Goal: Complete application form

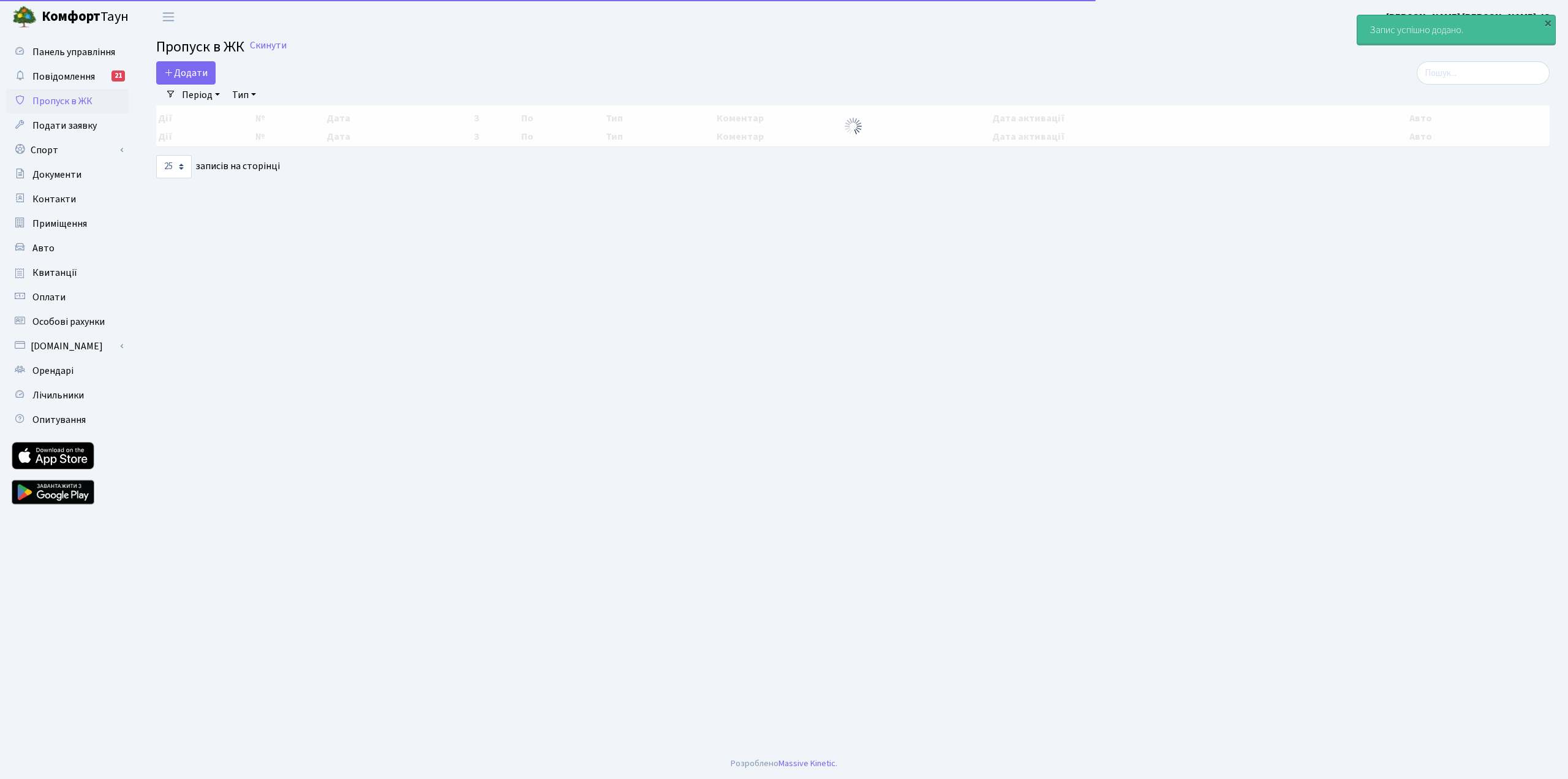
select select "25"
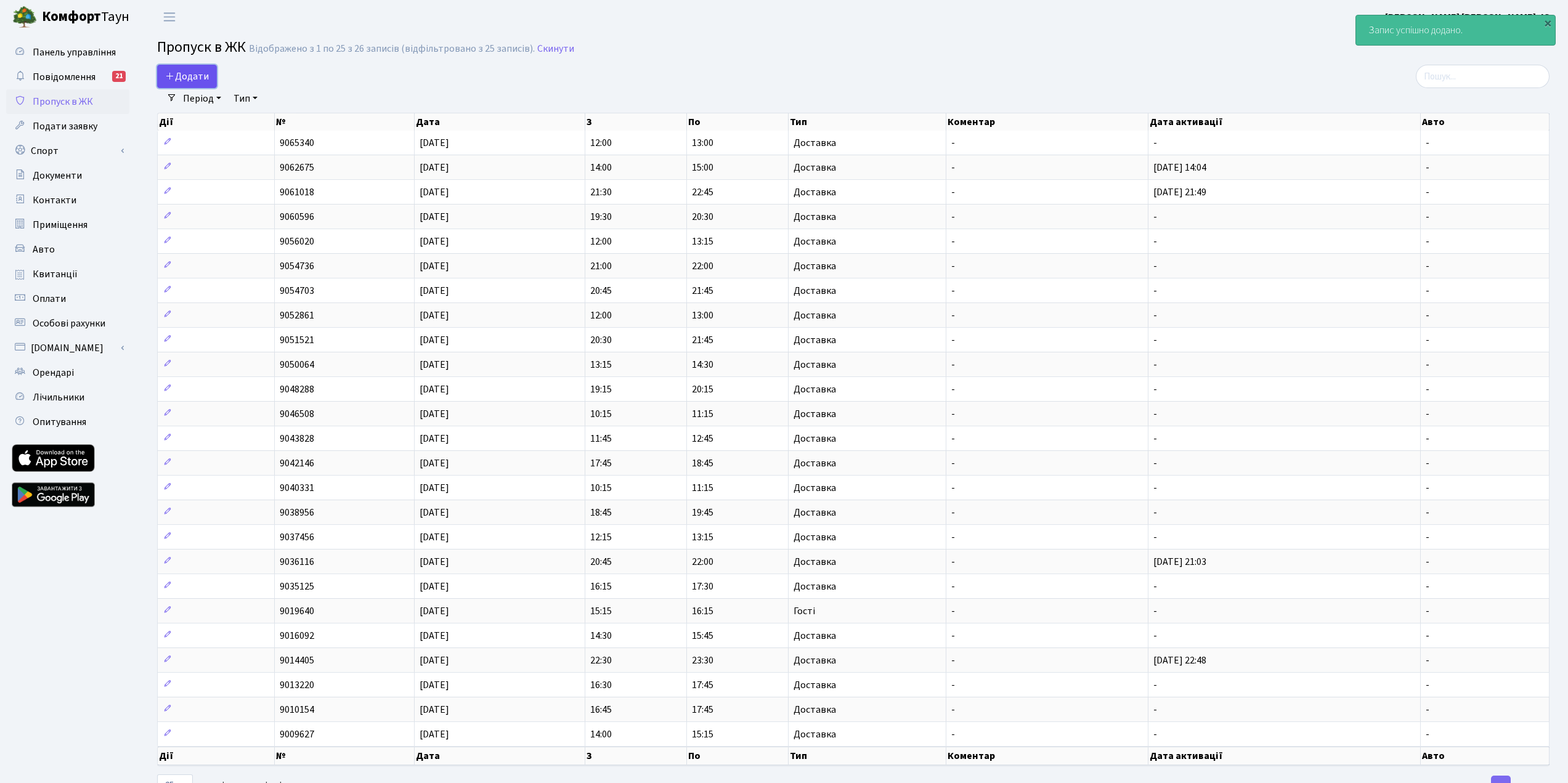
click at [208, 78] on span "Додати" at bounding box center [187, 76] width 44 height 14
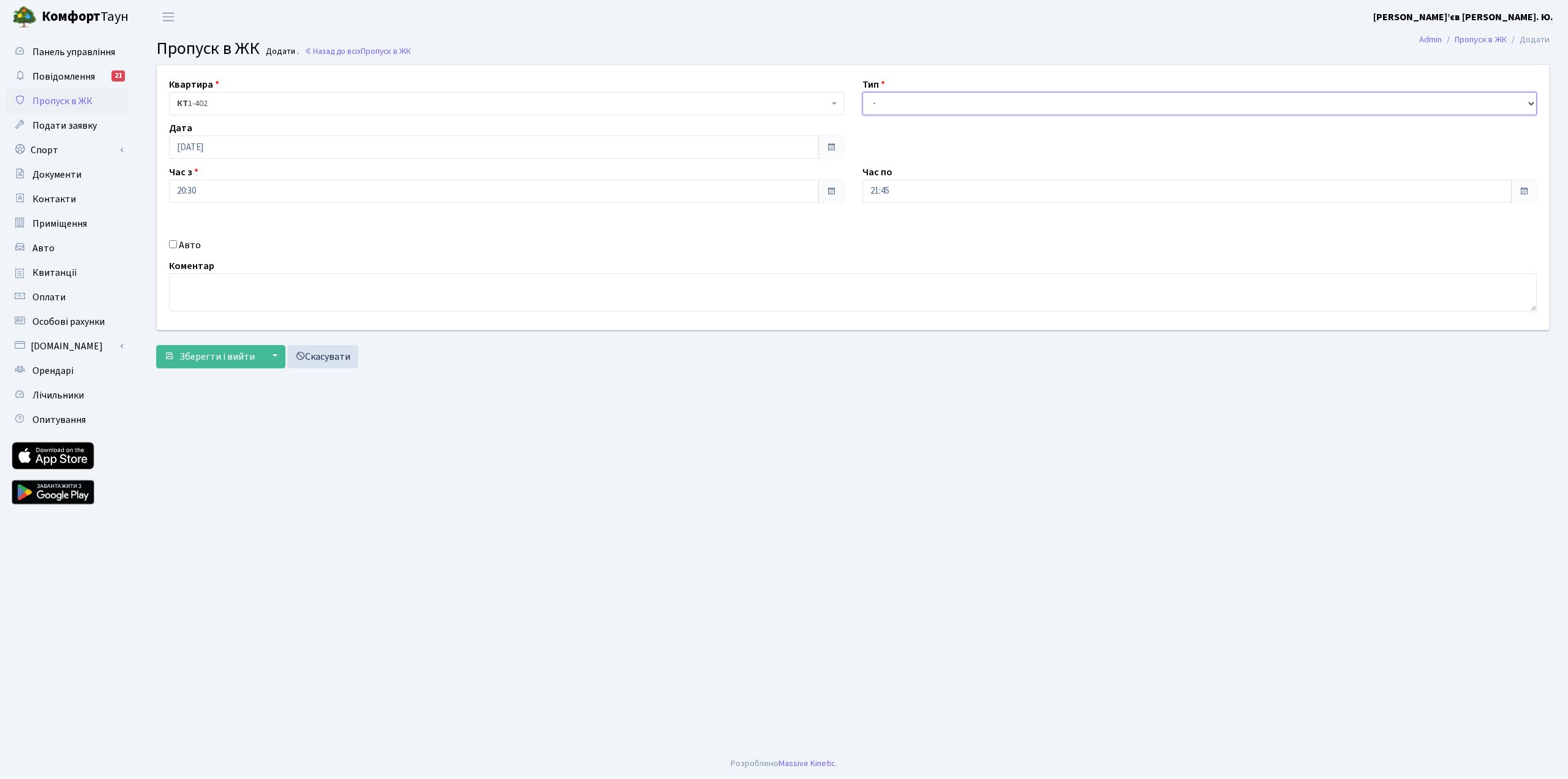
click at [918, 102] on select "- Доставка Таксі Гості Сервіс" at bounding box center [1200, 104] width 675 height 23
select select "1"
click at [863, 92] on select "- Доставка Таксі Гості Сервіс" at bounding box center [1200, 104] width 675 height 23
drag, startPoint x: 202, startPoint y: 357, endPoint x: 186, endPoint y: 365, distance: 17.9
click at [186, 365] on button "Зберегти і вийти" at bounding box center [210, 357] width 107 height 23
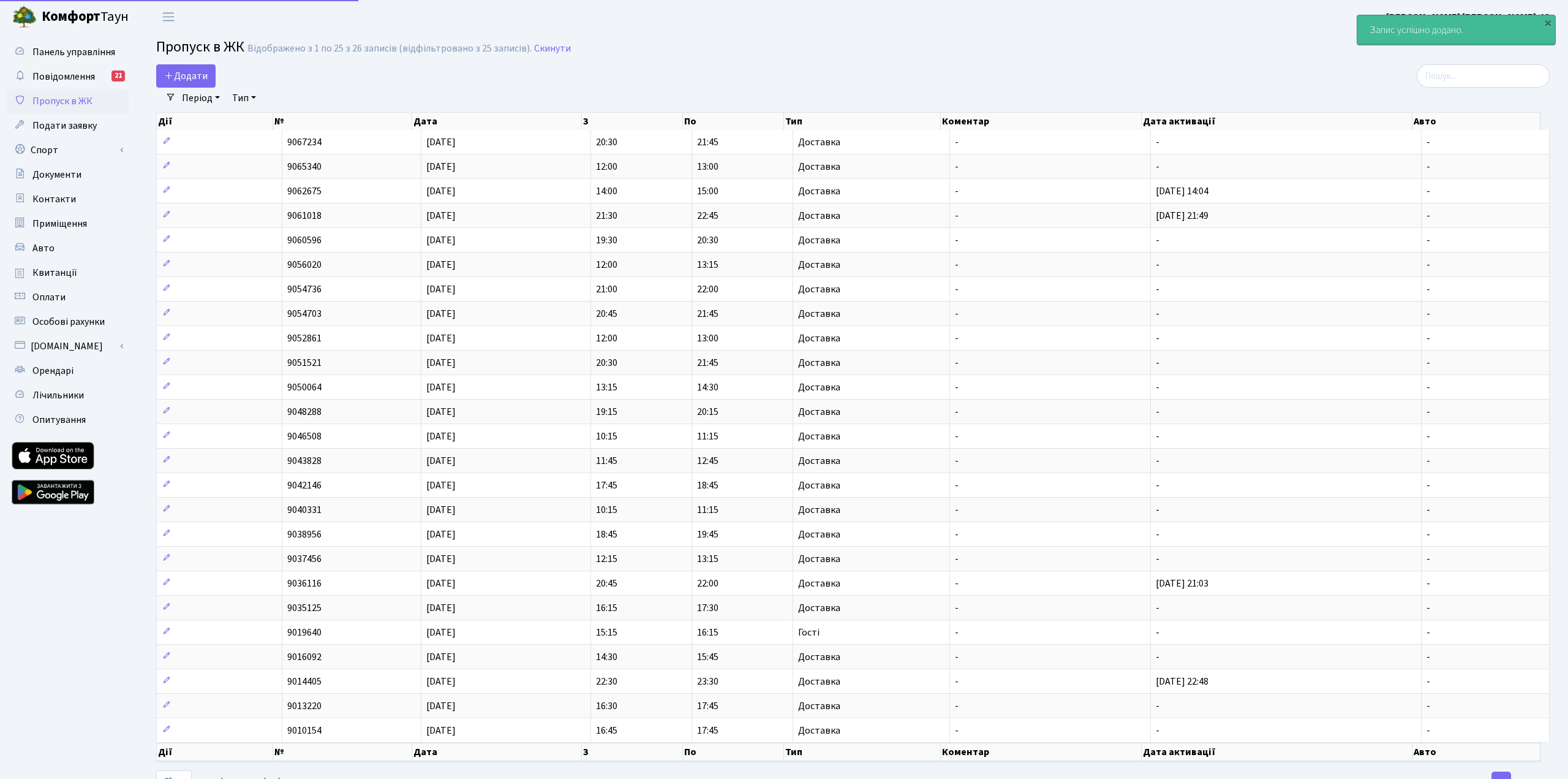
select select "25"
